Goal: Information Seeking & Learning: Learn about a topic

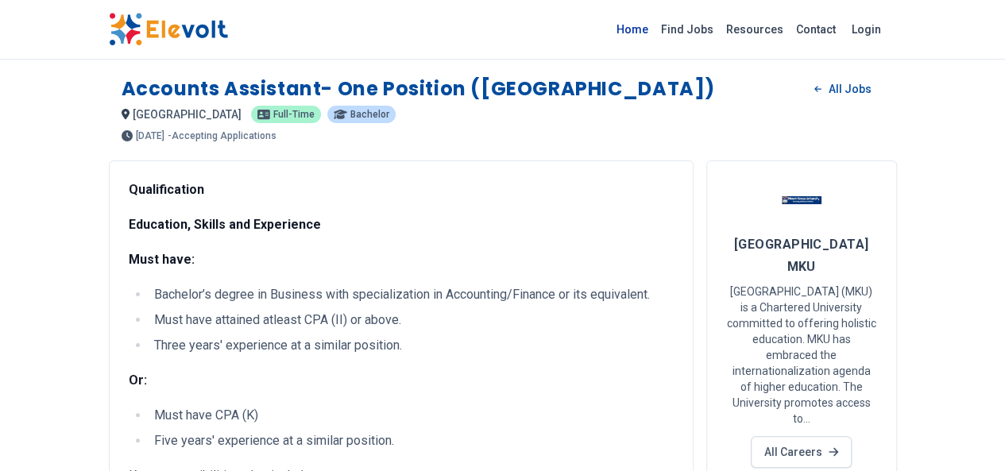
click at [655, 28] on link "Home" at bounding box center [632, 29] width 44 height 25
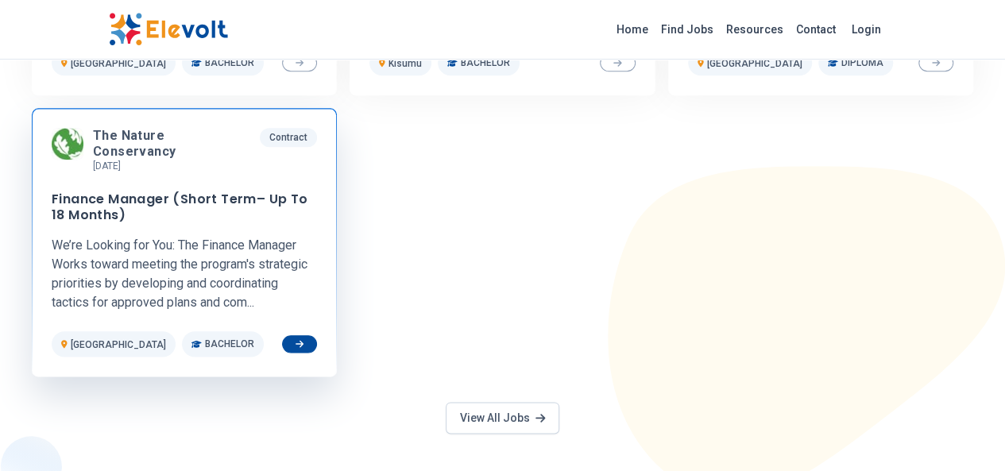
scroll to position [794, 0]
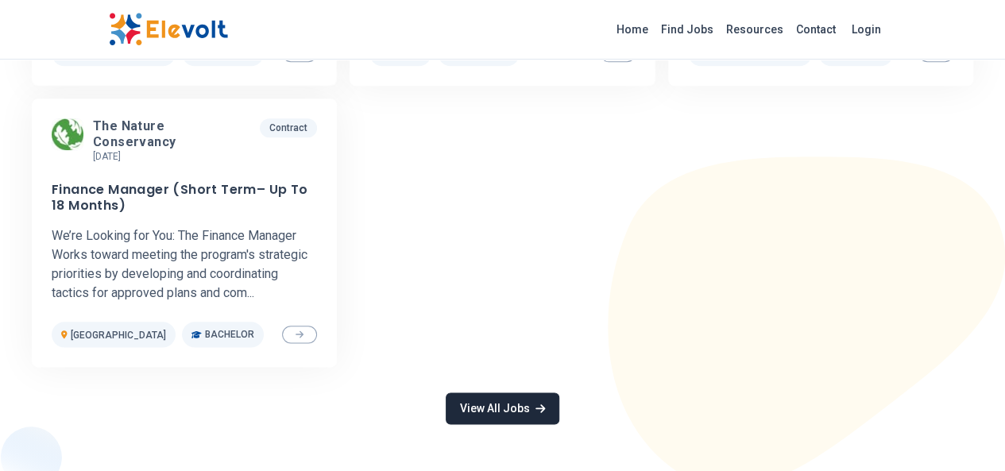
click at [488, 401] on link "View All Jobs" at bounding box center [502, 408] width 113 height 32
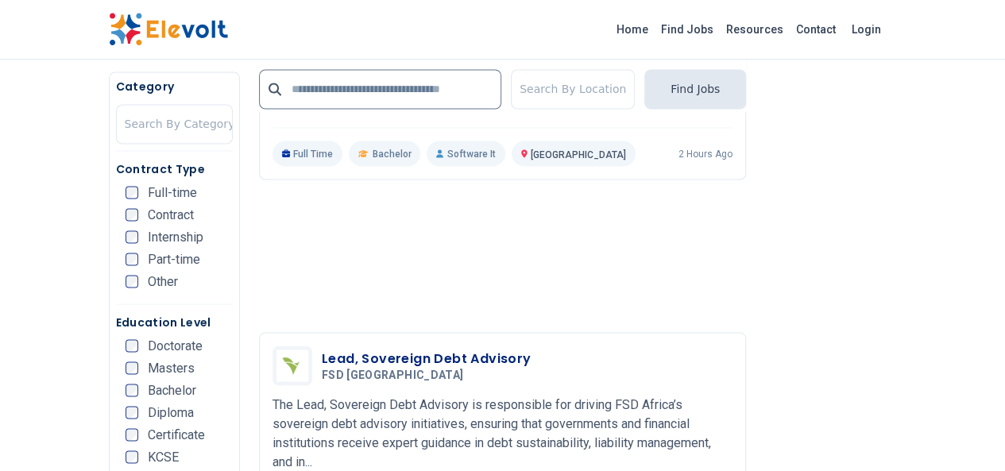
scroll to position [1430, 0]
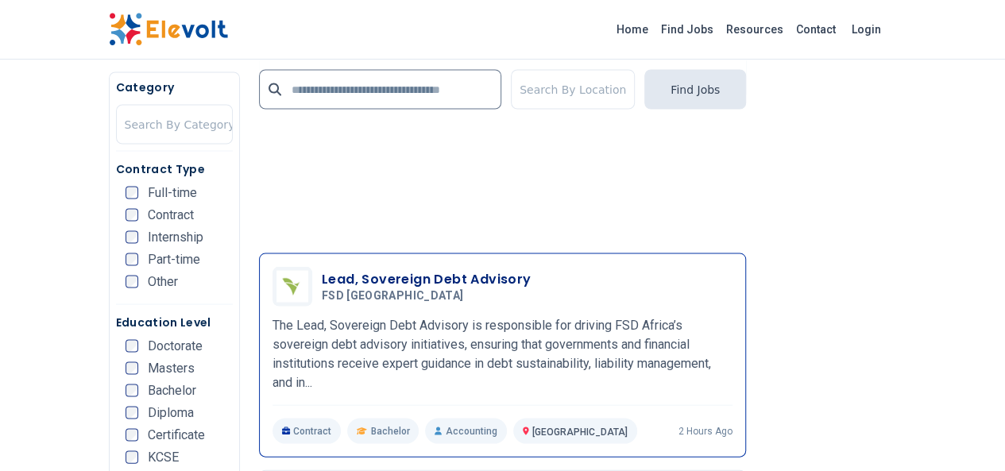
click at [333, 269] on h3 "Lead, Sovereign Debt Advisory" at bounding box center [427, 278] width 210 height 19
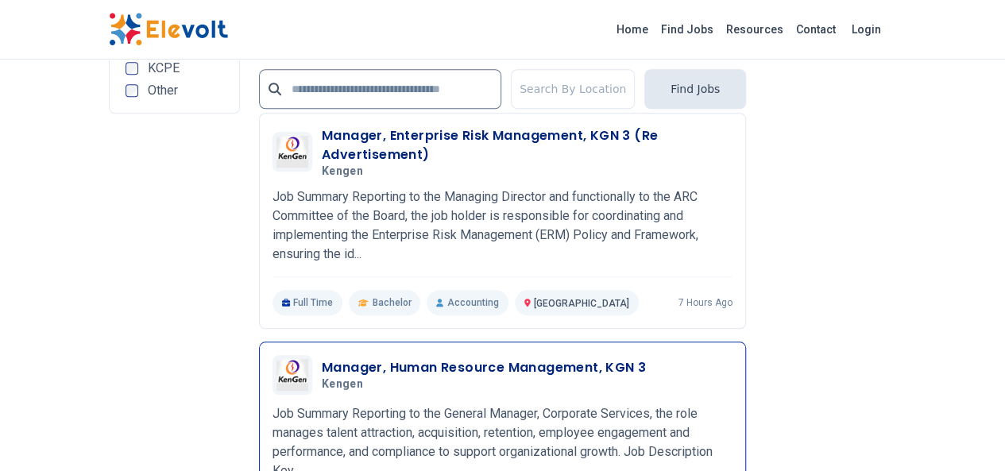
scroll to position [3734, 0]
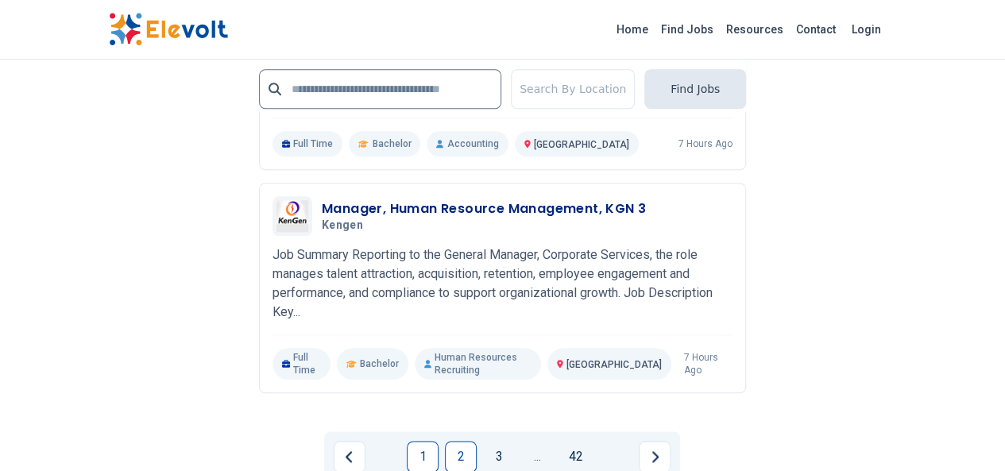
click at [462, 441] on link "2" at bounding box center [461, 457] width 32 height 32
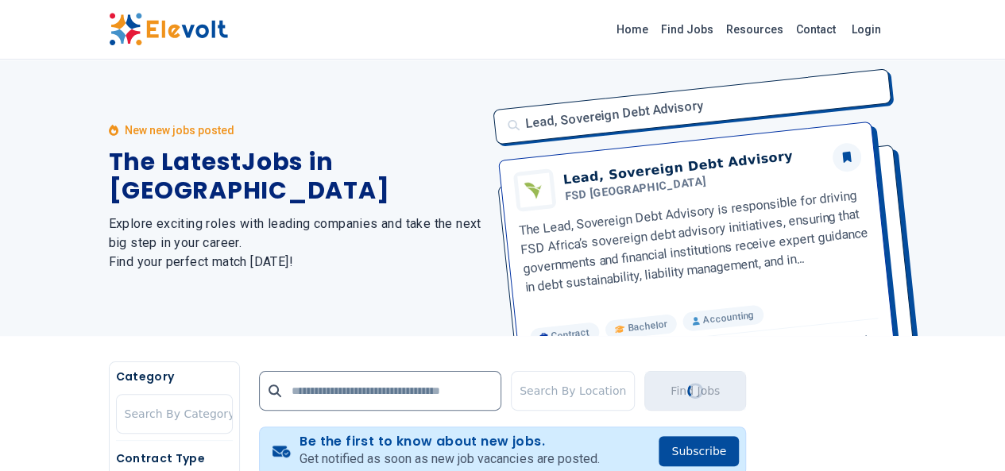
scroll to position [0, 0]
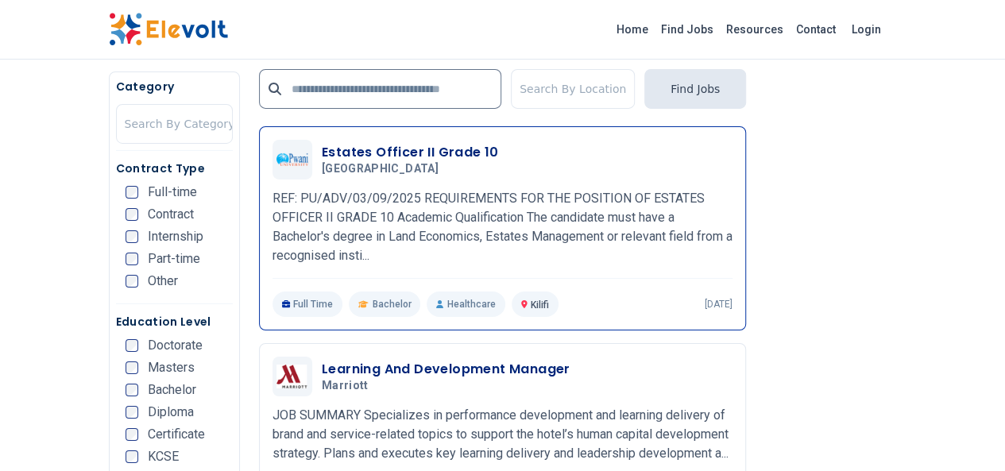
scroll to position [2701, 0]
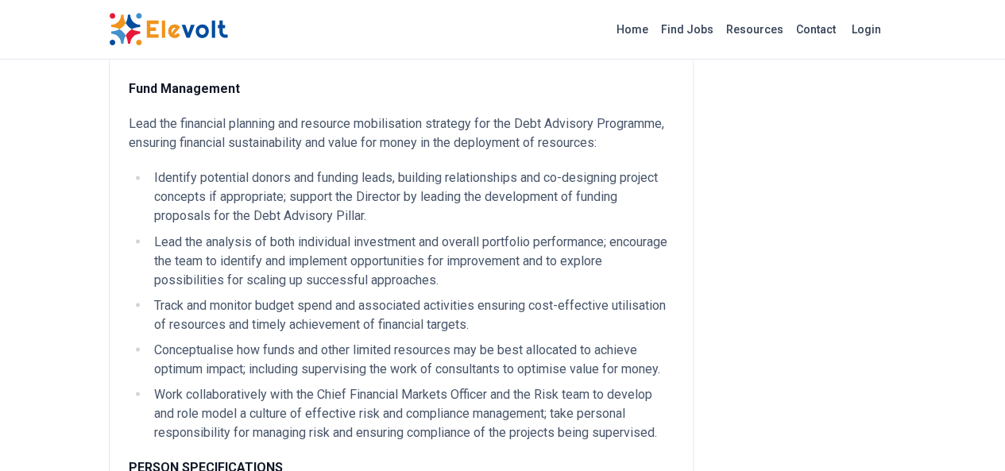
scroll to position [1271, 0]
